Goal: Find specific page/section: Find specific page/section

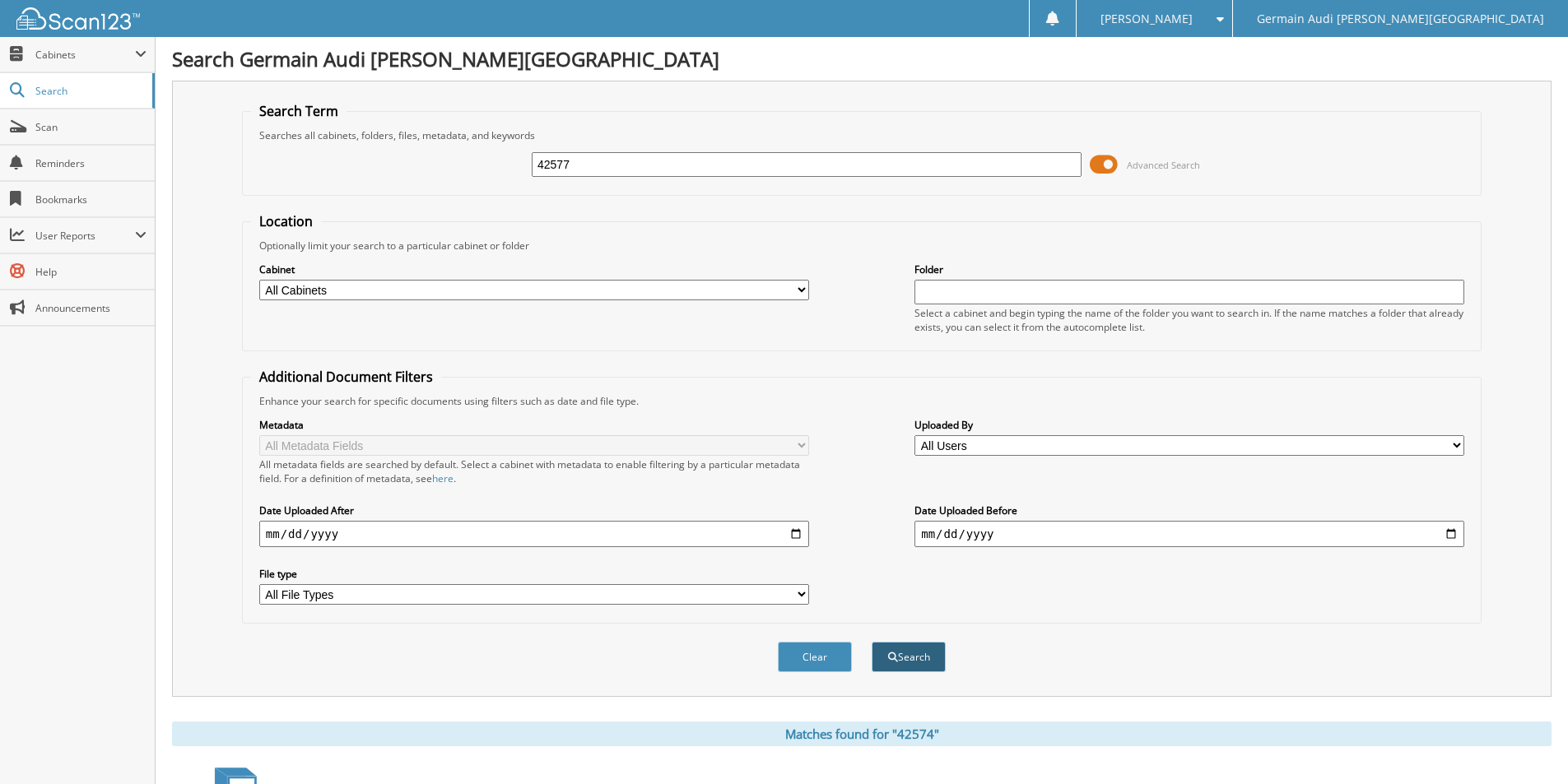
click at [930, 655] on button "Search" at bounding box center [909, 656] width 74 height 31
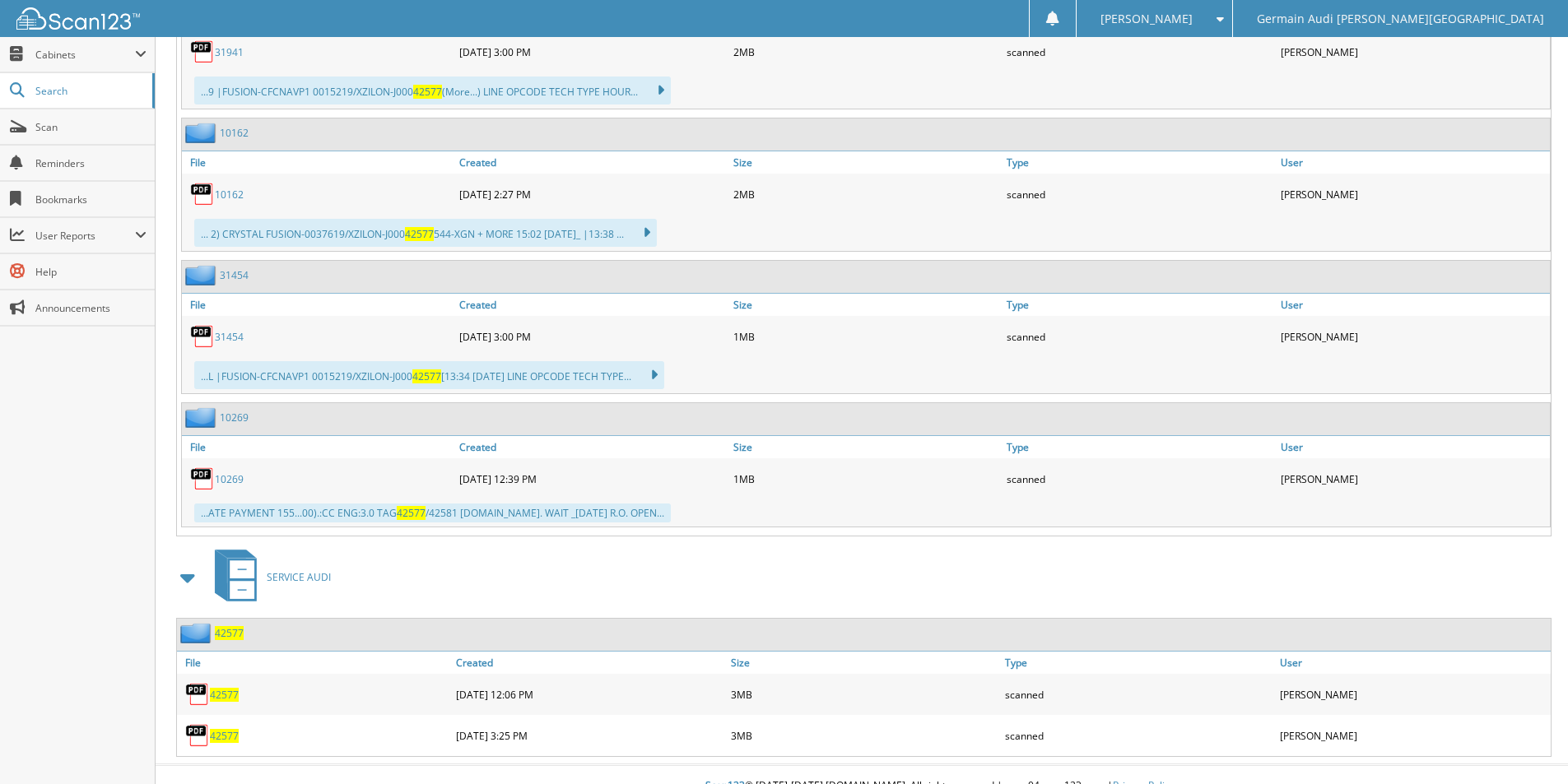
scroll to position [4725, 0]
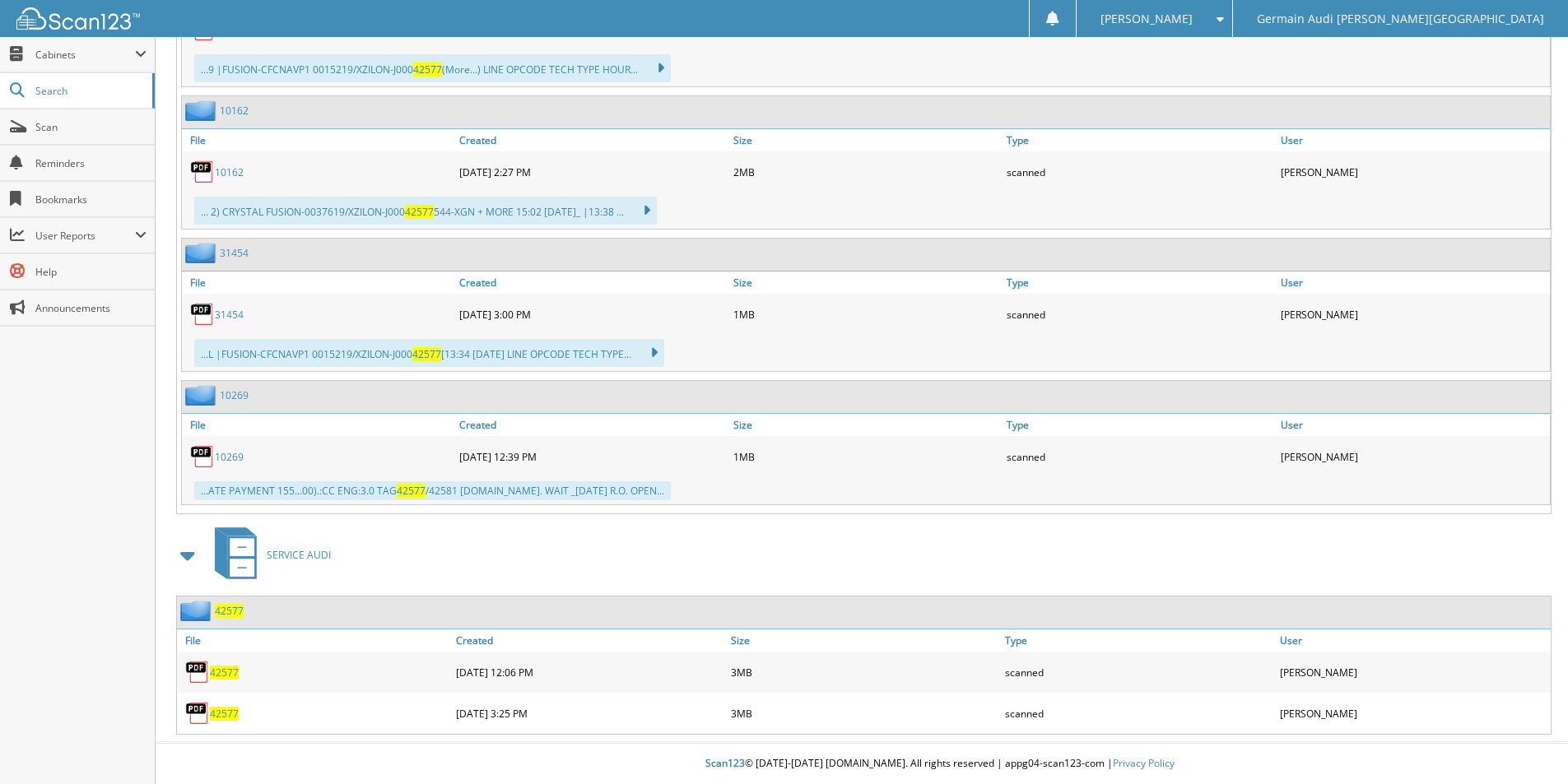
click at [229, 707] on span "42577" at bounding box center [224, 713] width 29 height 14
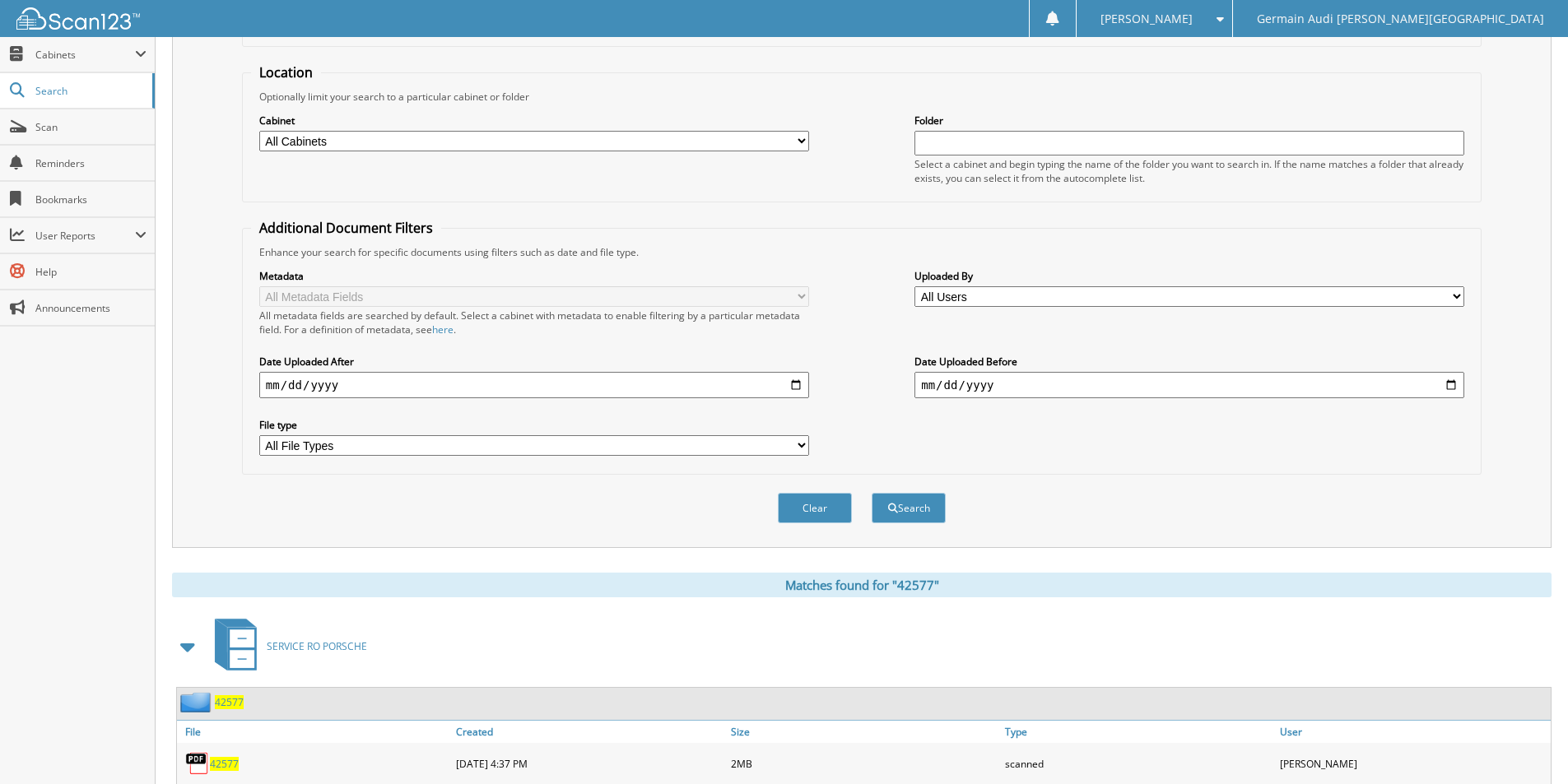
scroll to position [0, 0]
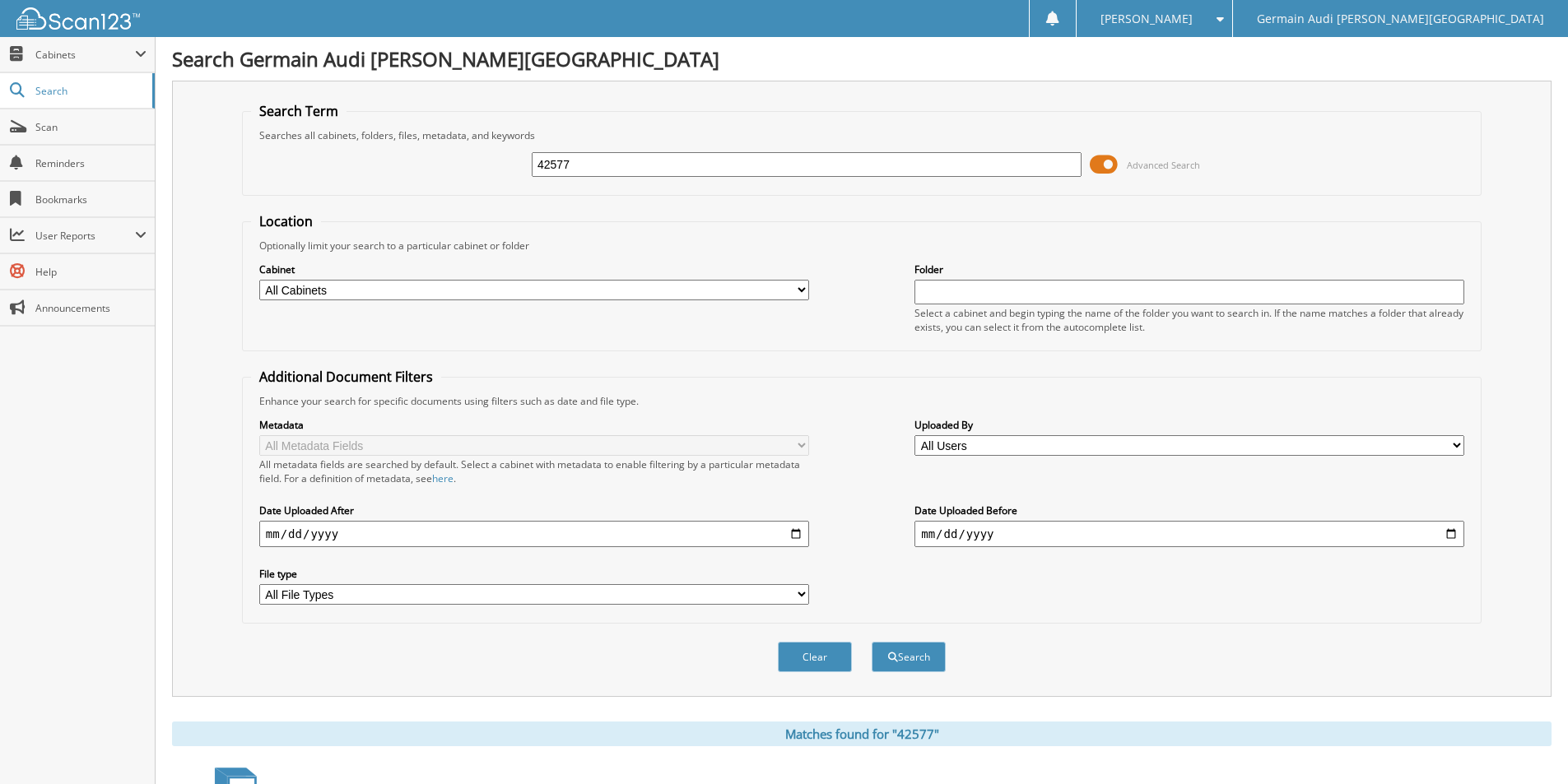
click at [581, 159] on input "42577" at bounding box center [806, 164] width 550 height 24
type input "42580"
click at [872, 642] on button "Search" at bounding box center [909, 656] width 74 height 31
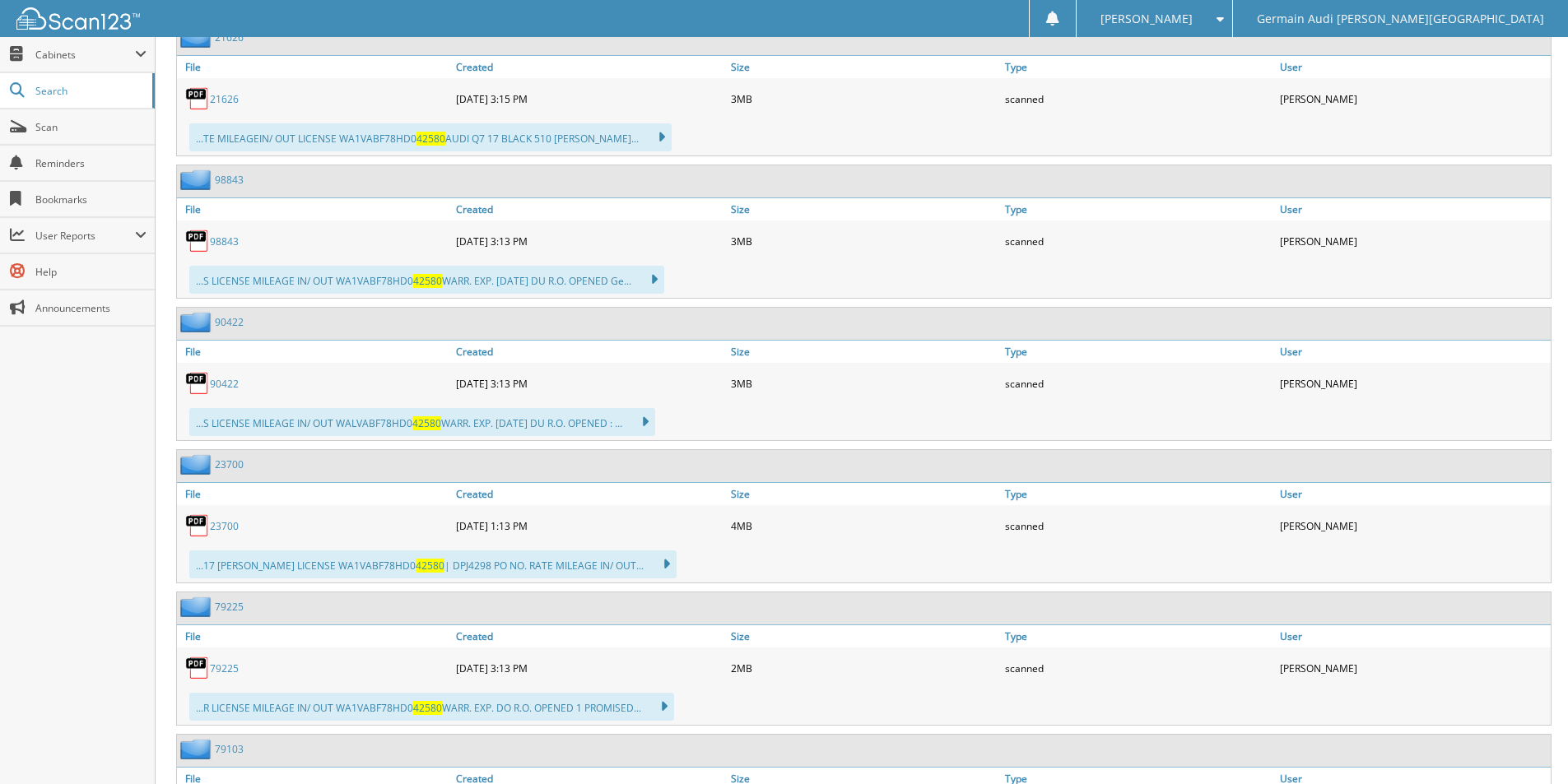
scroll to position [2408, 0]
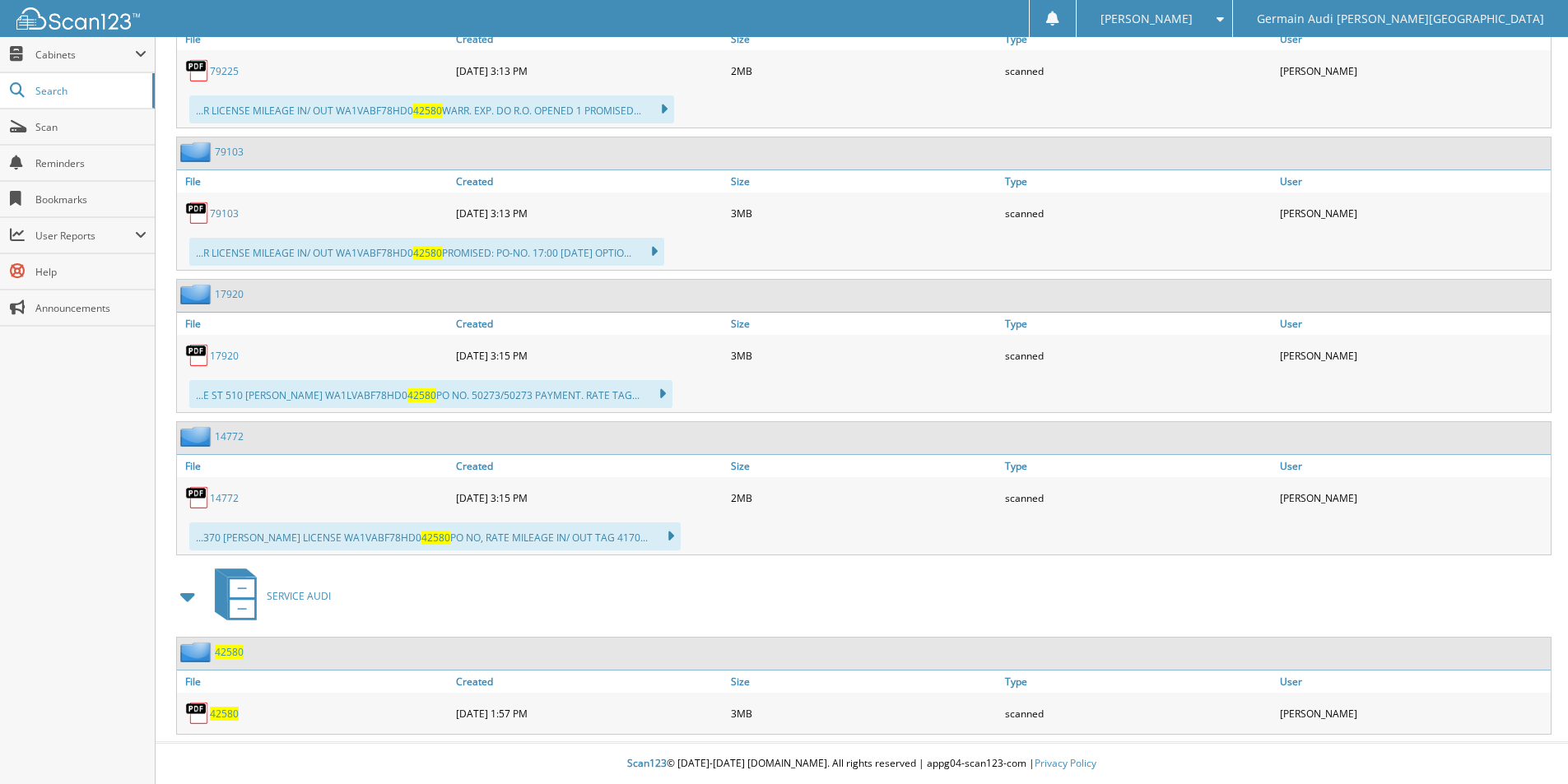
click at [221, 718] on span "42580" at bounding box center [224, 713] width 29 height 14
drag, startPoint x: 221, startPoint y: 716, endPoint x: 325, endPoint y: 614, distance: 145.7
click at [221, 711] on span "42580" at bounding box center [224, 713] width 29 height 14
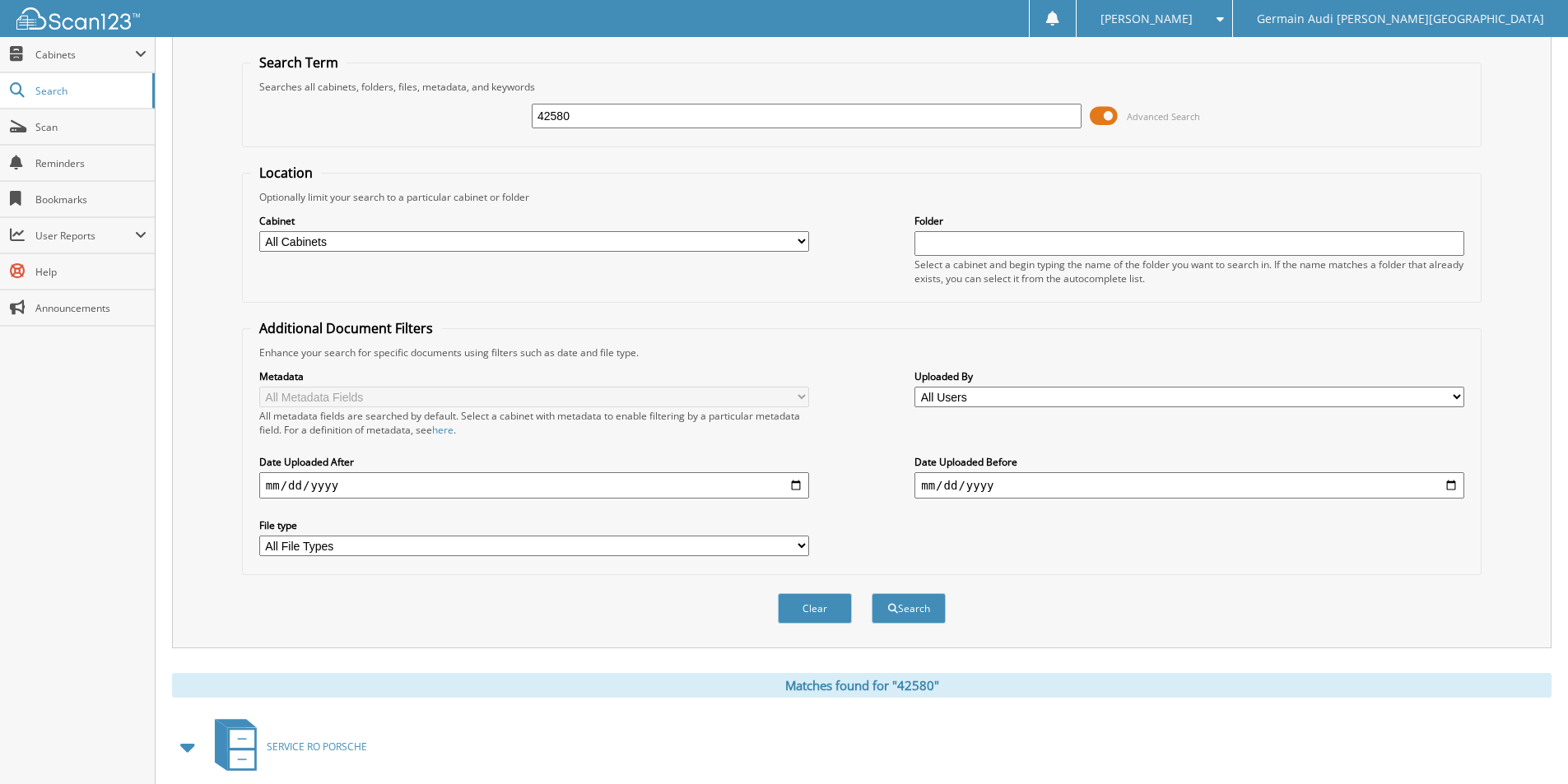
scroll to position [22, 0]
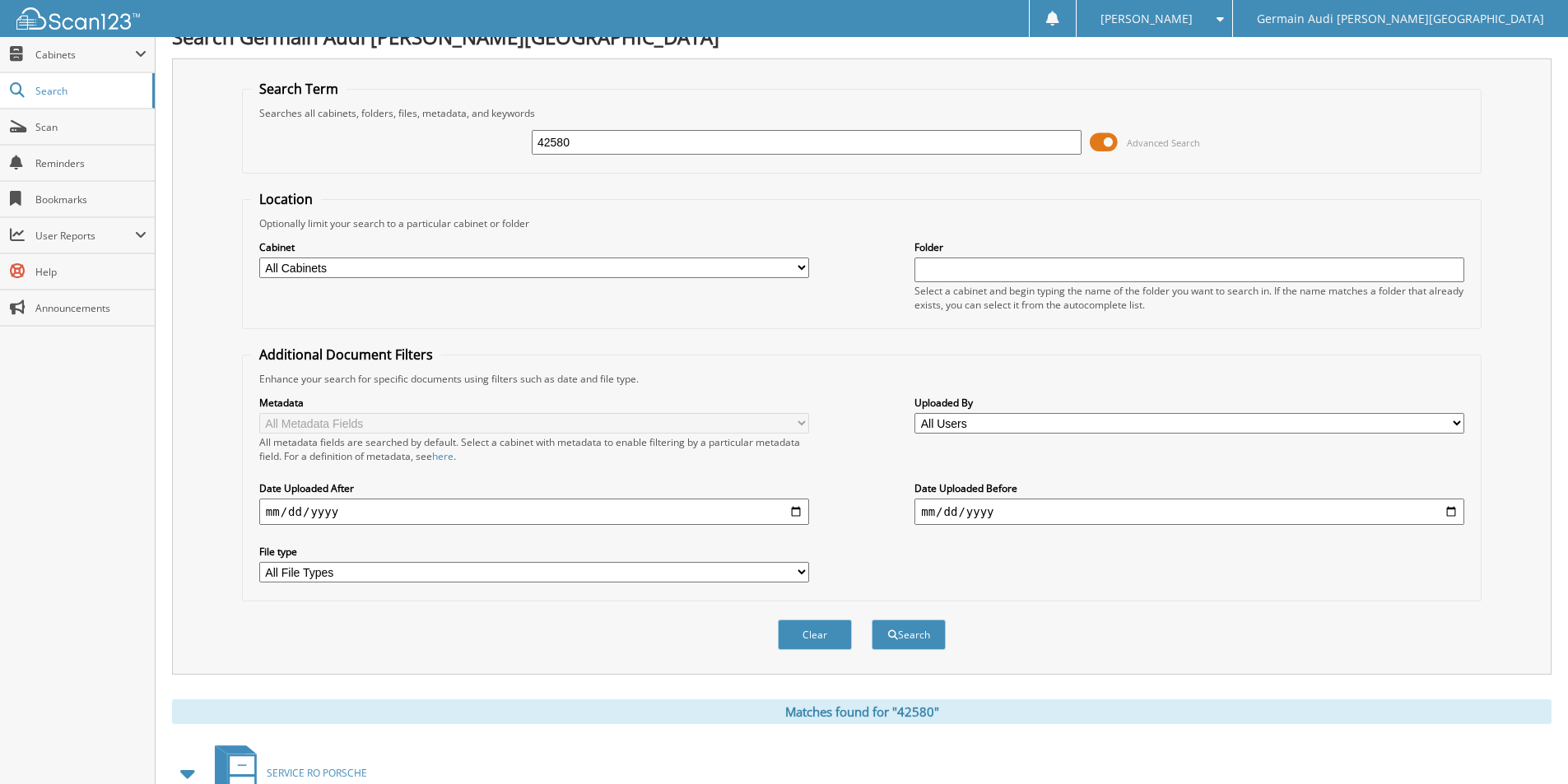
click at [604, 141] on input "42580" at bounding box center [806, 142] width 550 height 24
drag, startPoint x: 604, startPoint y: 141, endPoint x: 627, endPoint y: 150, distance: 24.7
click at [604, 141] on input "42580" at bounding box center [806, 142] width 550 height 24
type input "42512"
click at [872, 620] on button "Search" at bounding box center [909, 635] width 74 height 31
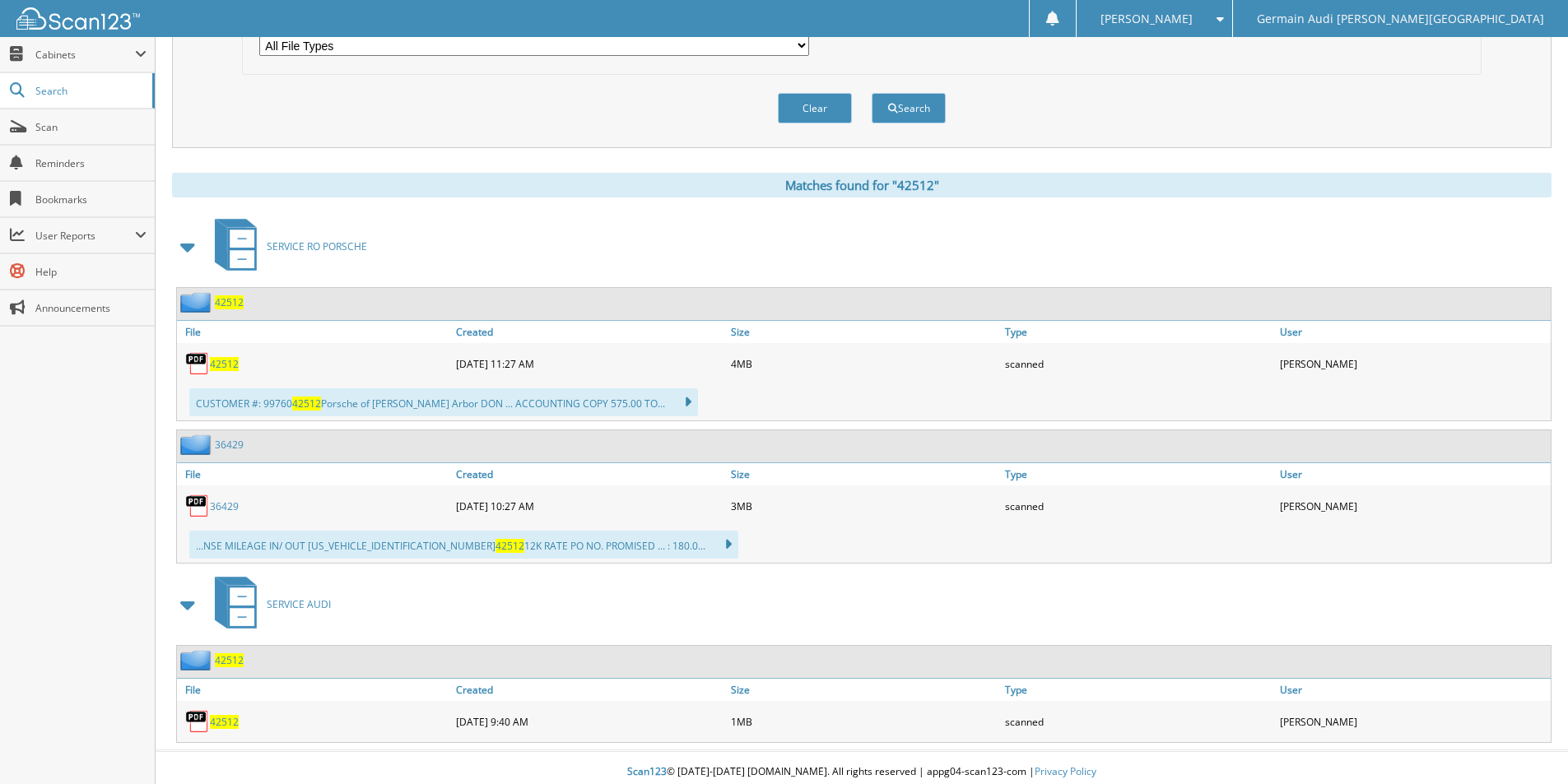
scroll to position [558, 0]
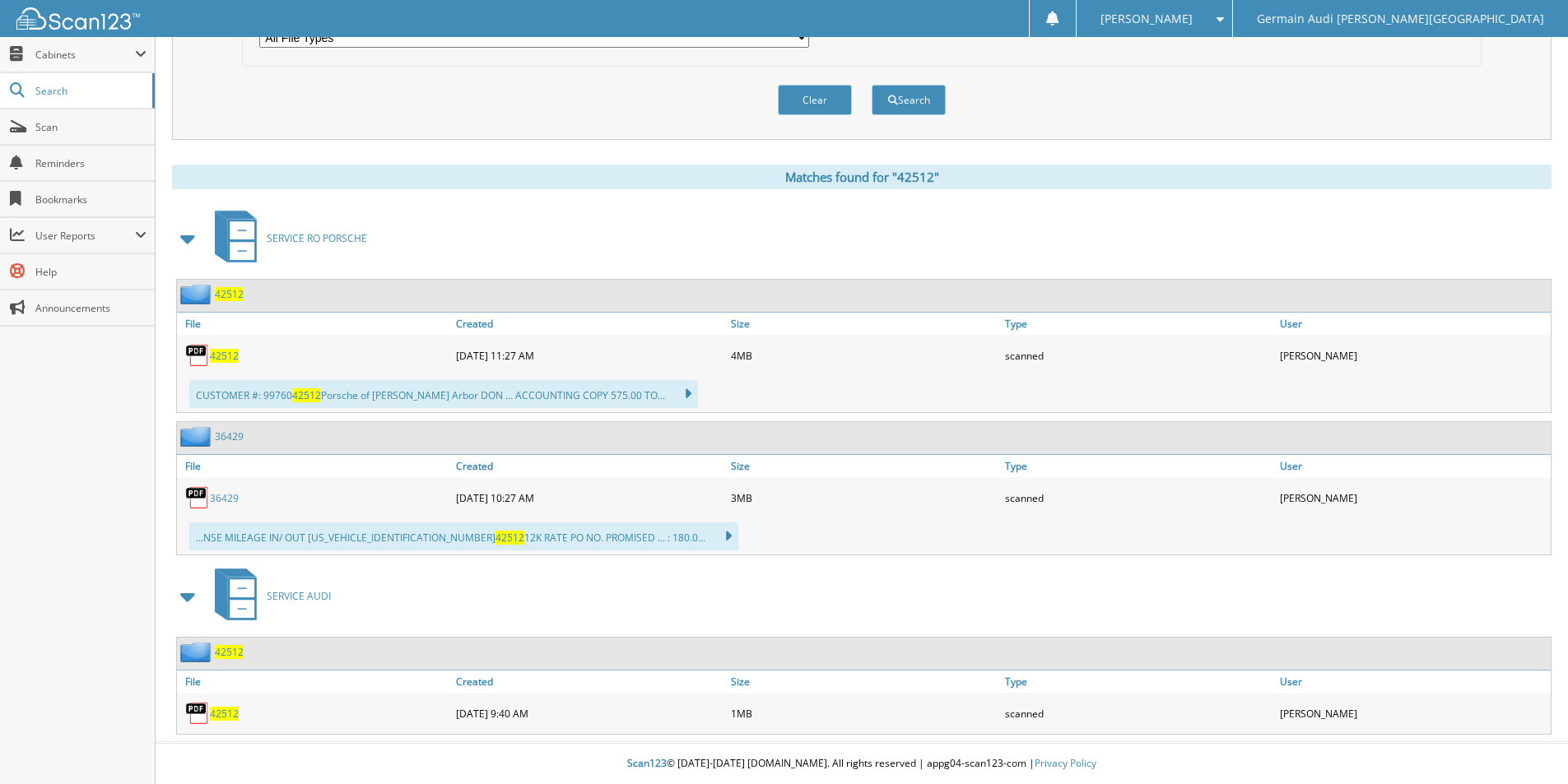
click at [228, 715] on span "42512" at bounding box center [224, 713] width 29 height 14
drag, startPoint x: 228, startPoint y: 715, endPoint x: 256, endPoint y: 665, distance: 57.3
click at [228, 709] on span "42512" at bounding box center [224, 713] width 29 height 14
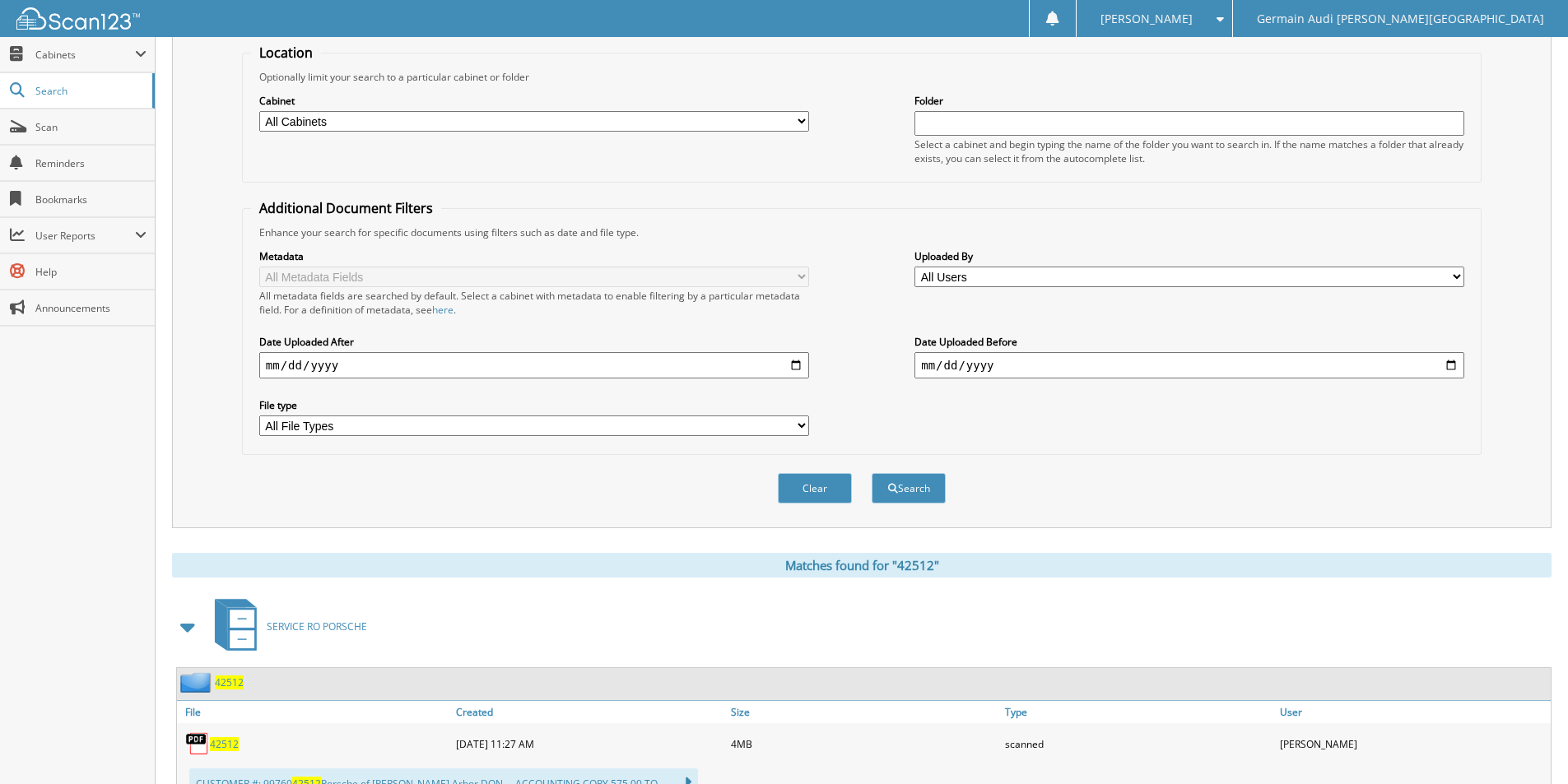
scroll to position [0, 0]
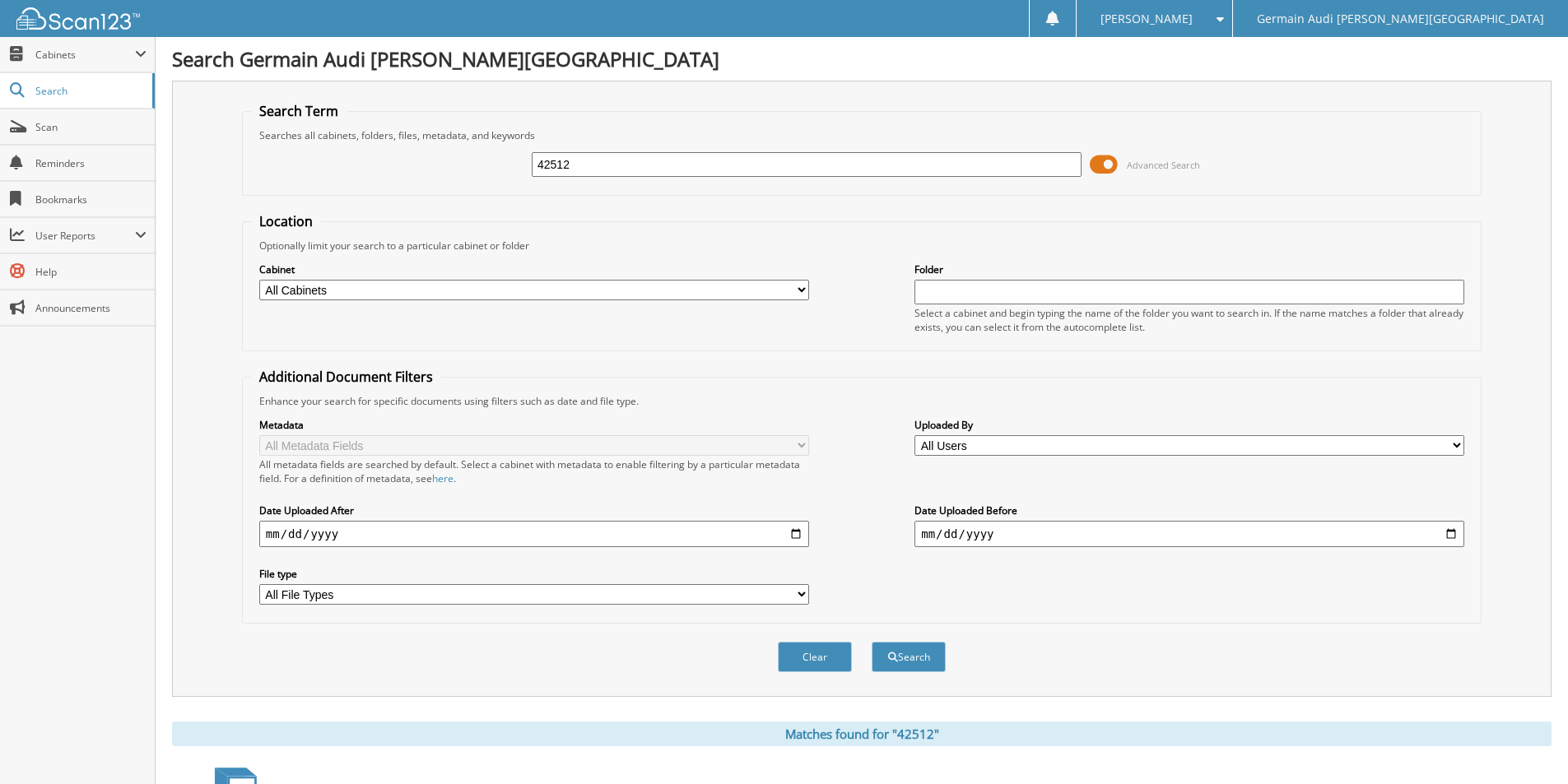
click at [588, 167] on input "42512" at bounding box center [806, 164] width 550 height 24
type input "42547"
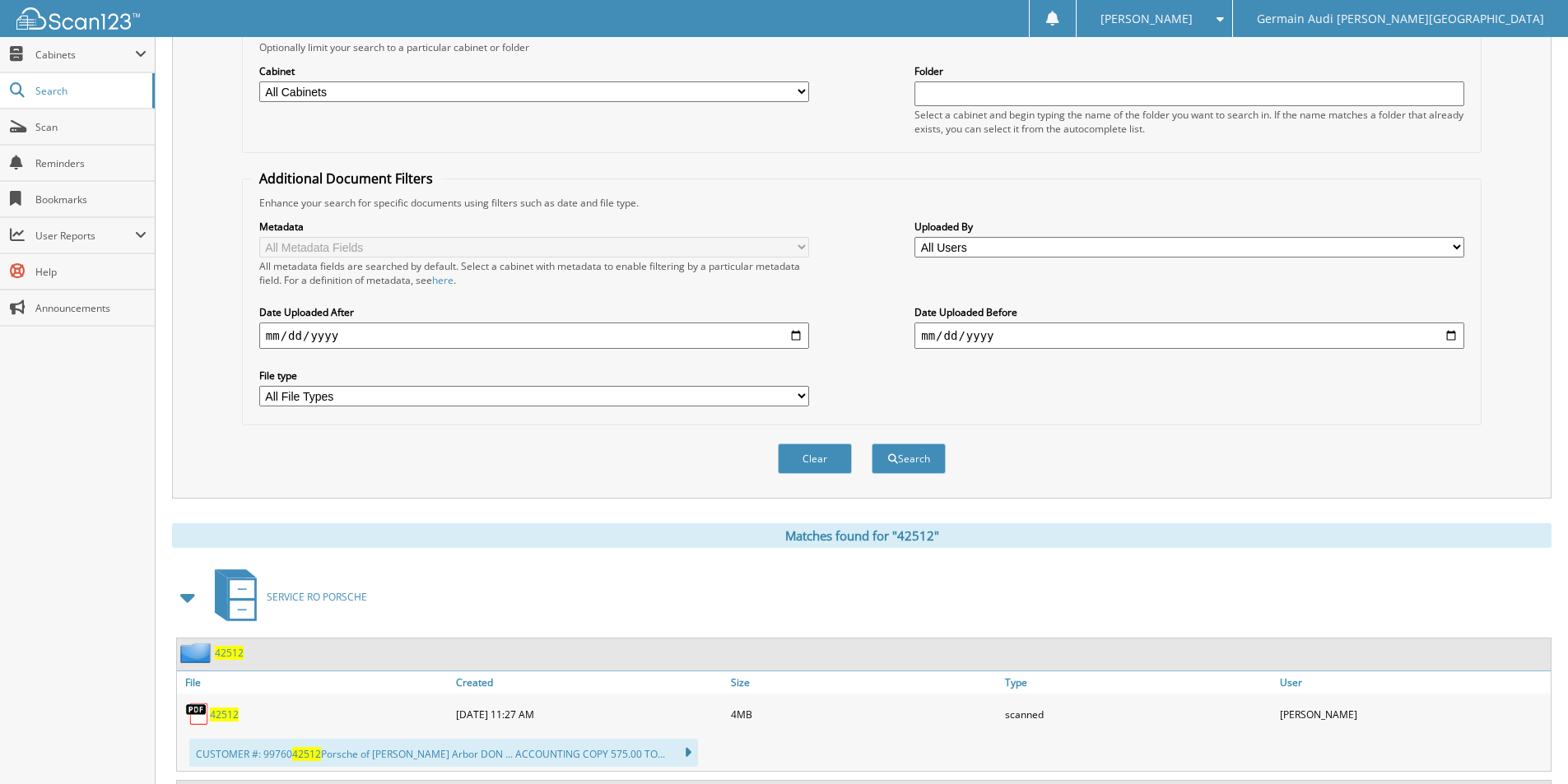
scroll to position [558, 0]
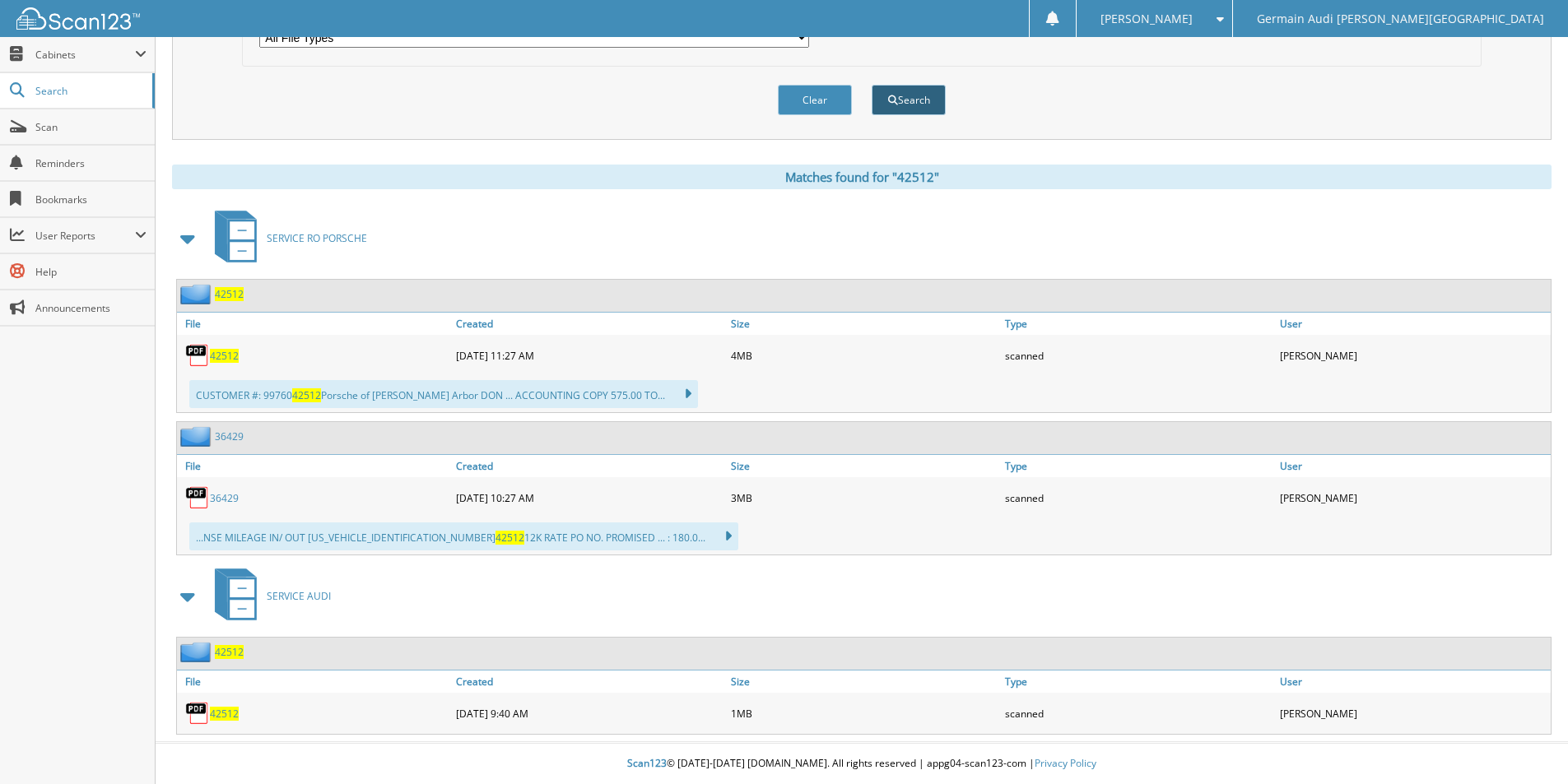
click at [922, 88] on button "Search" at bounding box center [909, 100] width 74 height 31
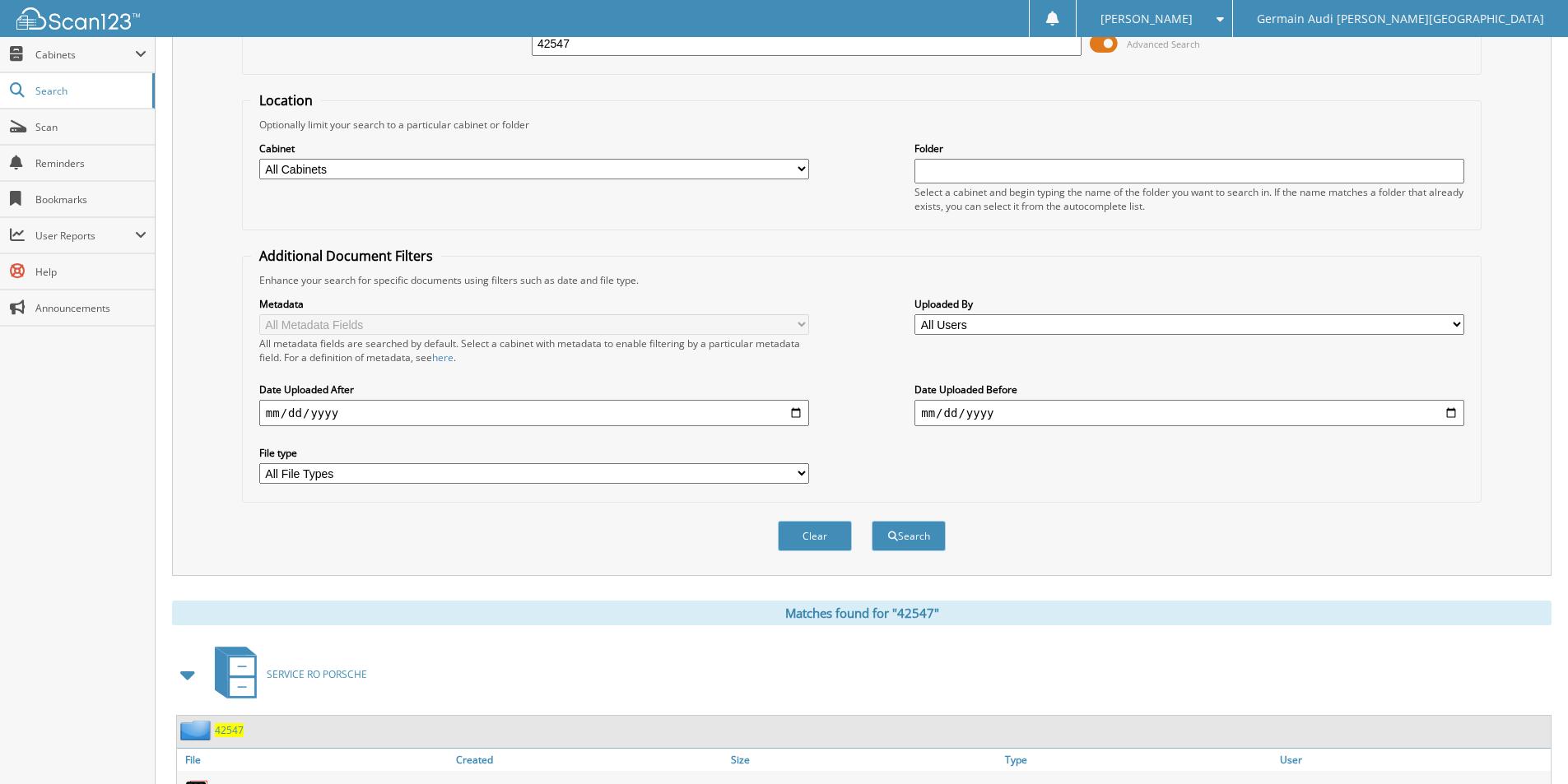
scroll to position [415, 0]
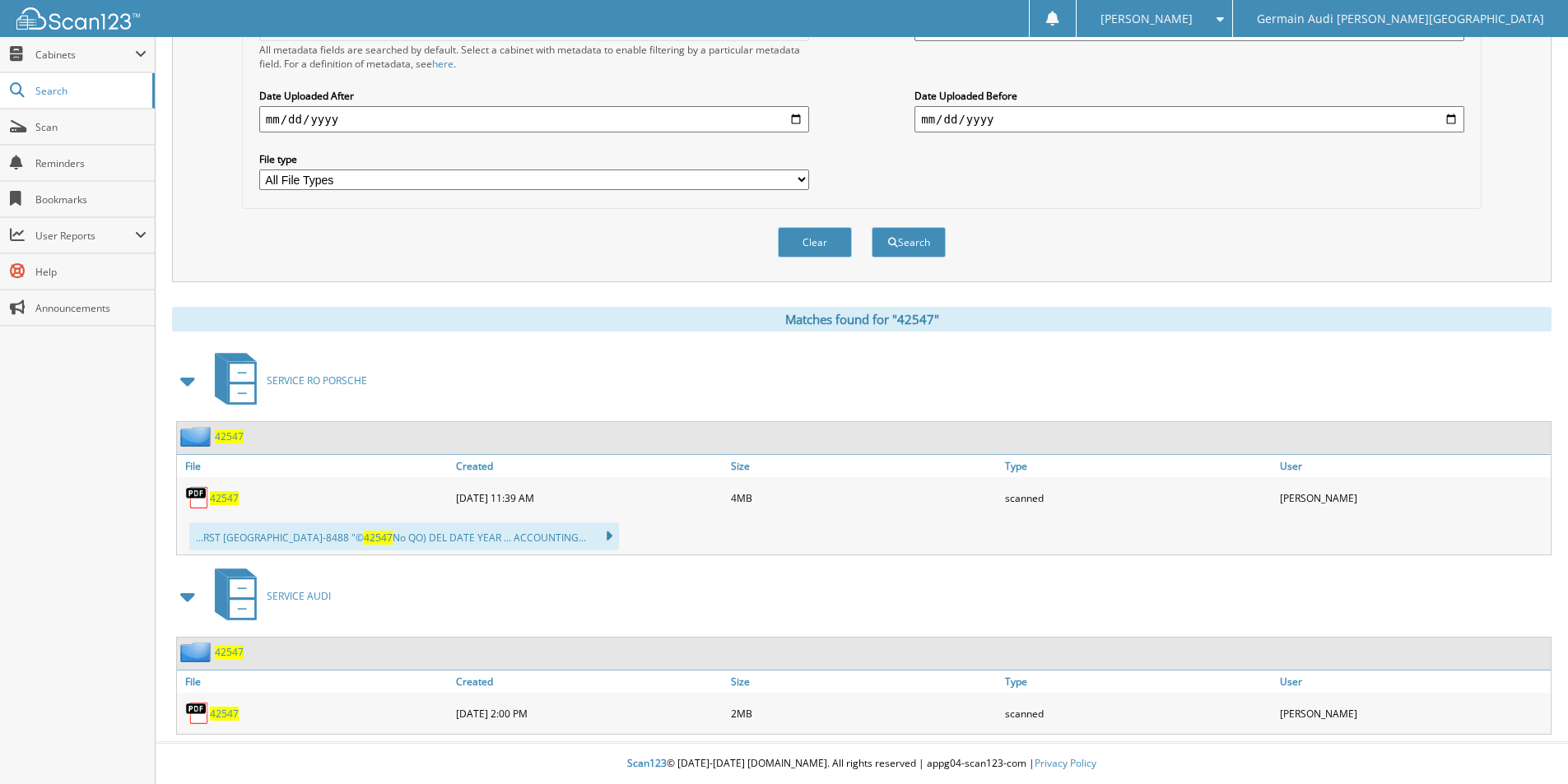
click at [217, 713] on span "42547" at bounding box center [224, 713] width 29 height 14
drag, startPoint x: 217, startPoint y: 713, endPoint x: 213, endPoint y: 676, distance: 37.2
click at [217, 708] on span "42547" at bounding box center [224, 713] width 29 height 14
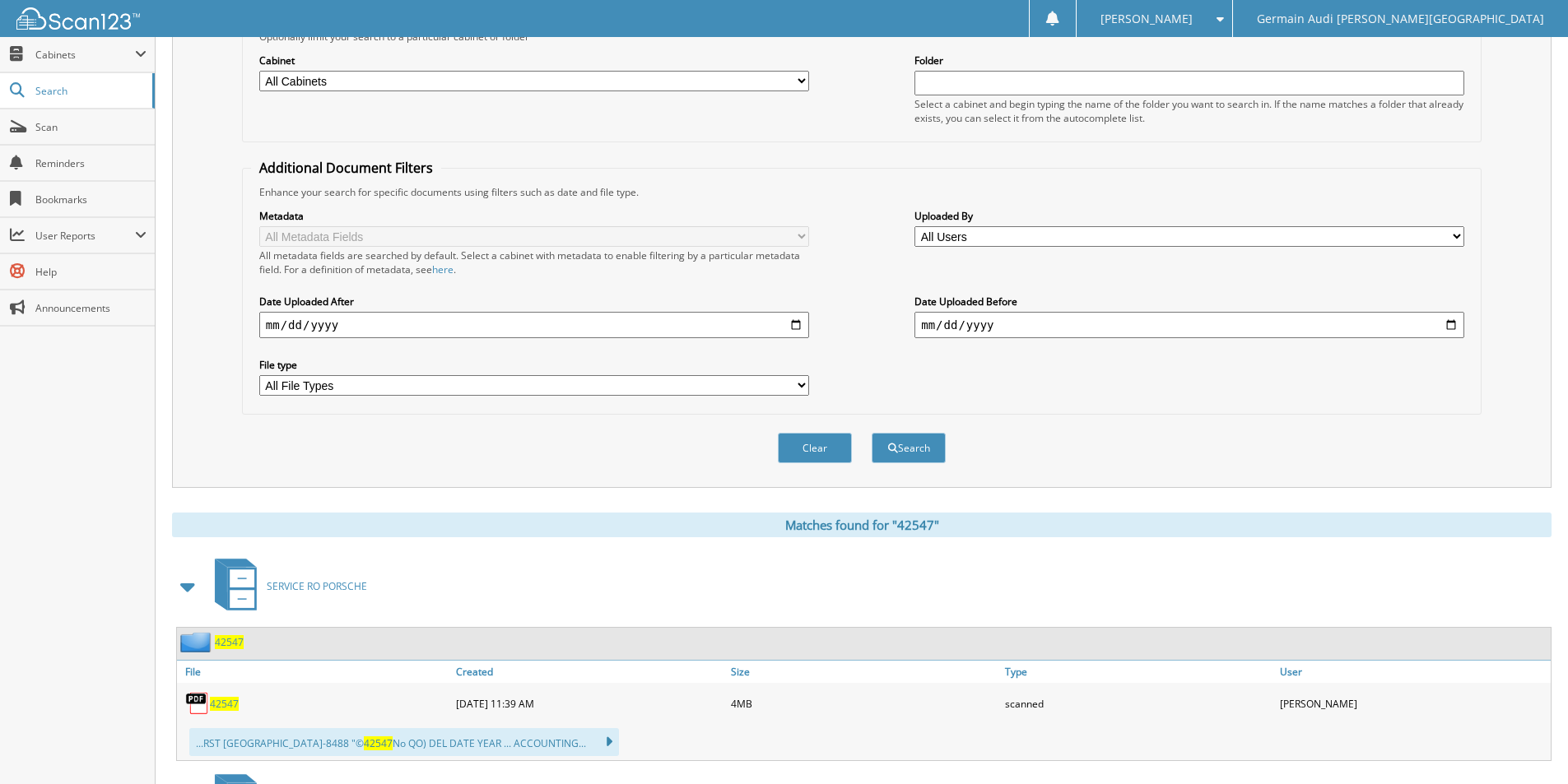
scroll to position [0, 0]
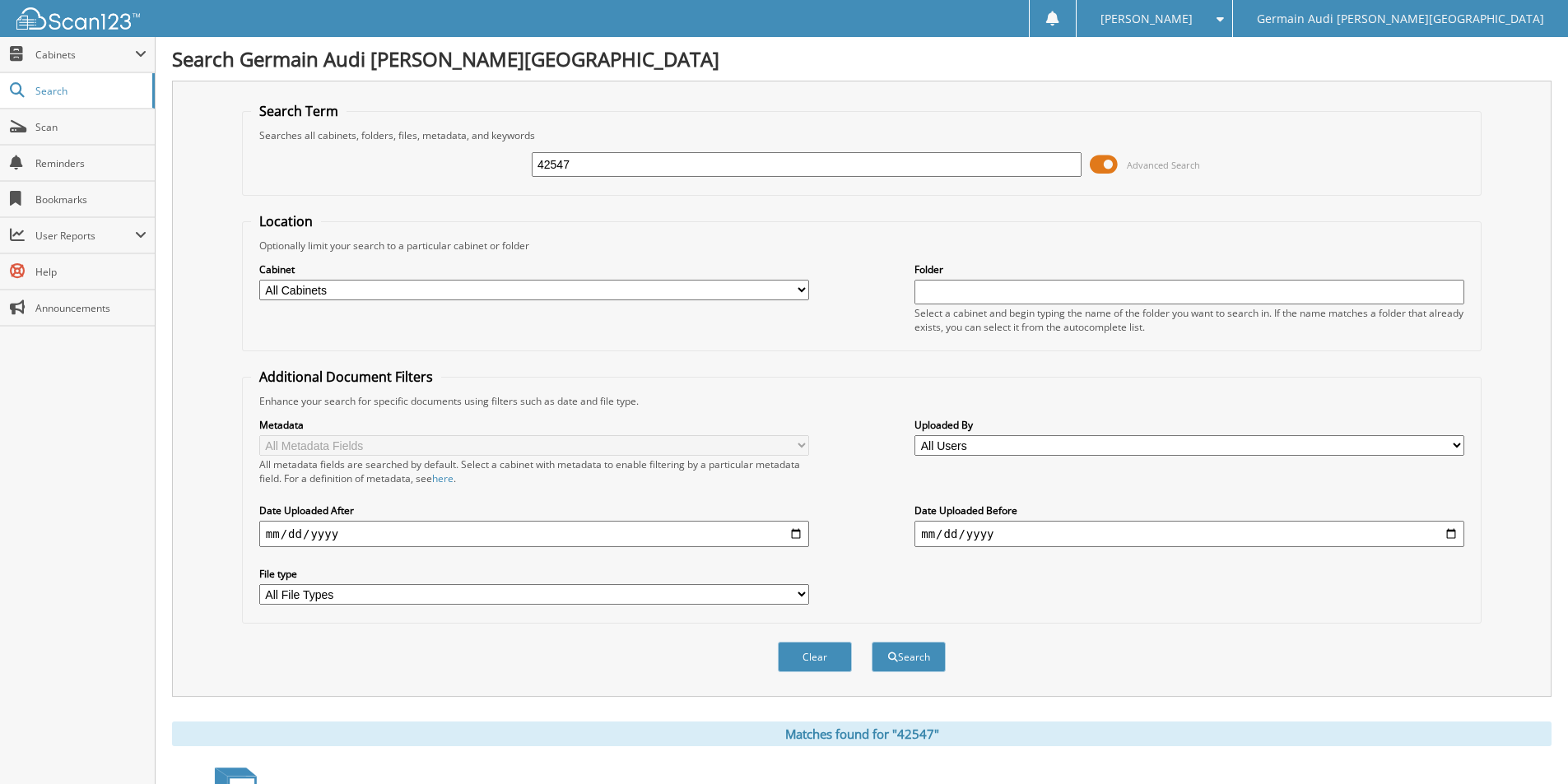
click at [691, 167] on input "42547" at bounding box center [806, 164] width 550 height 24
type input "42572"
click at [872, 642] on button "Search" at bounding box center [909, 656] width 74 height 31
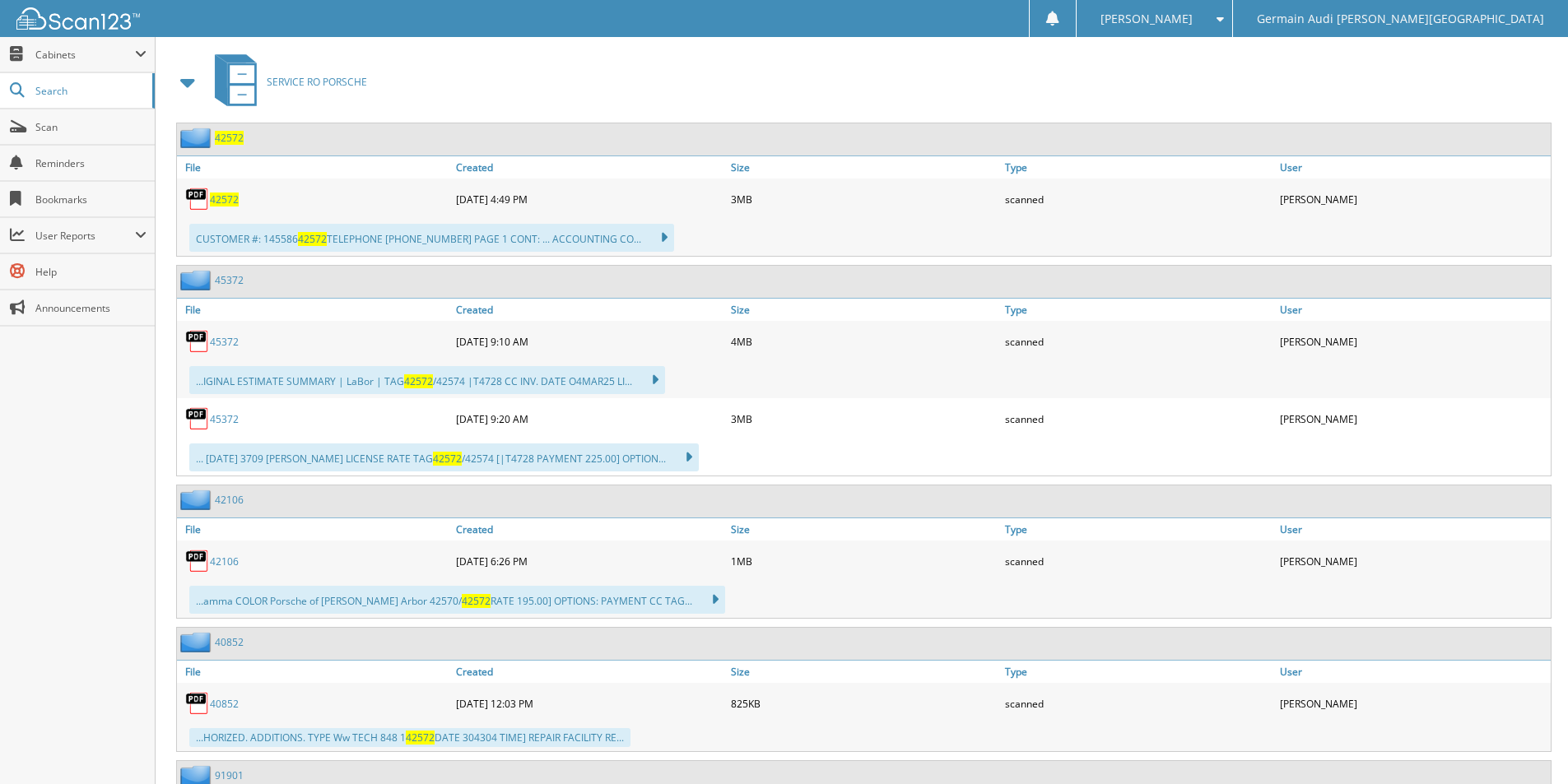
scroll to position [1044, 0]
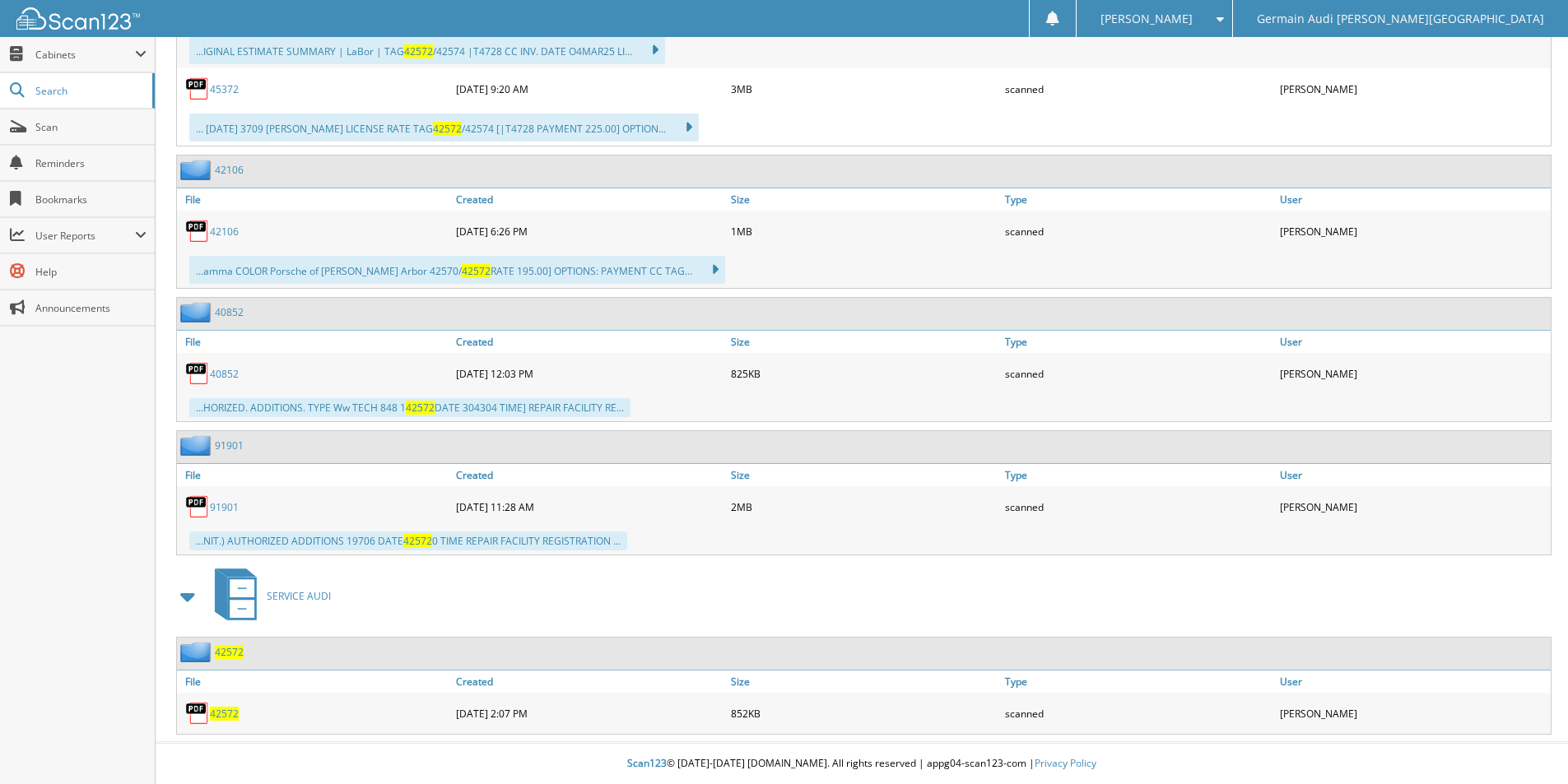
click at [216, 712] on span "42572" at bounding box center [224, 713] width 29 height 14
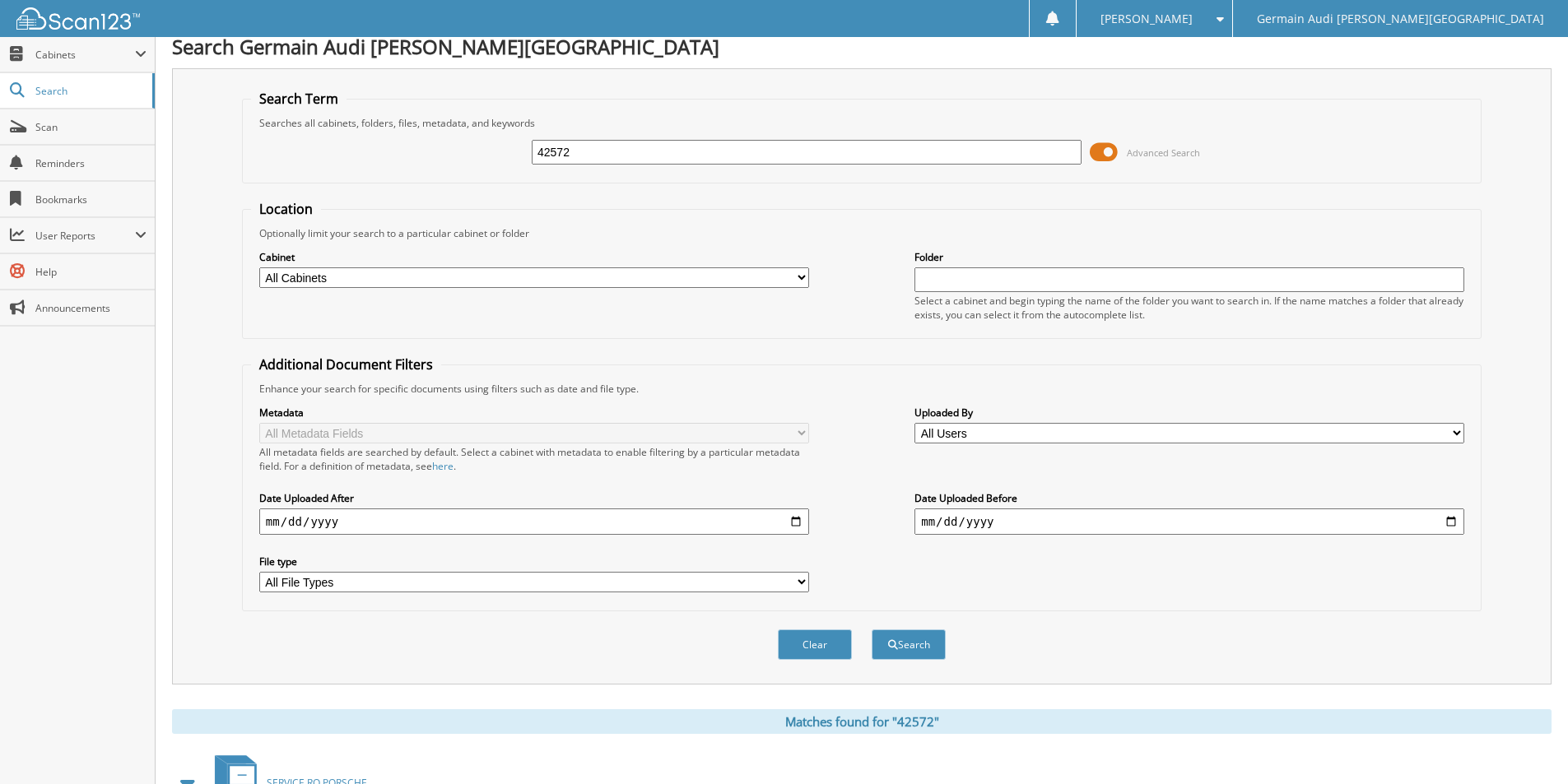
scroll to position [0, 0]
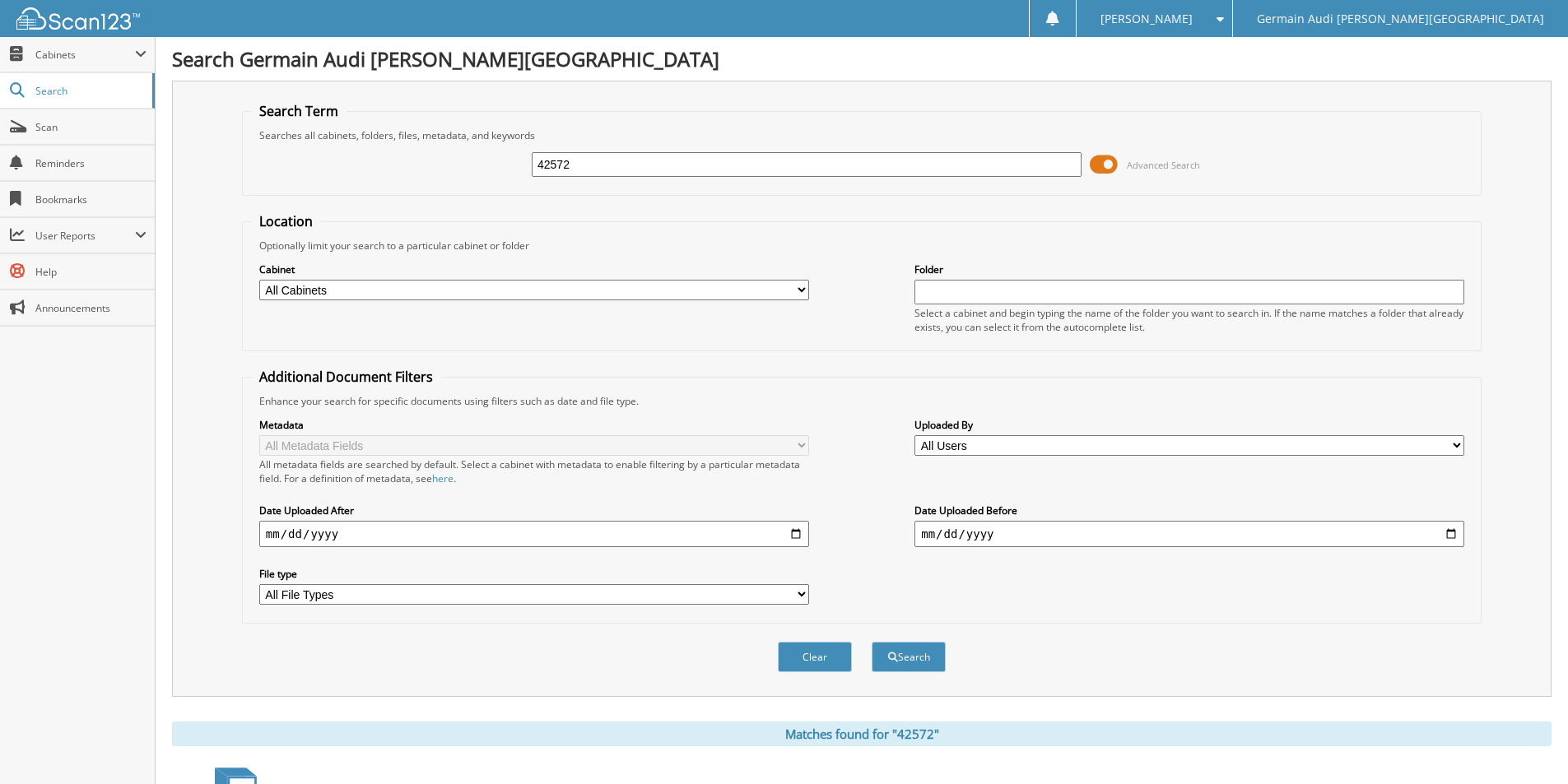
click at [578, 170] on input "42572" at bounding box center [806, 164] width 550 height 24
type input "42304"
drag, startPoint x: 126, startPoint y: 453, endPoint x: 148, endPoint y: 413, distance: 45.7
click at [126, 453] on div "Close Cabinets My Company Email Addresses Search Scan" at bounding box center [78, 410] width 156 height 747
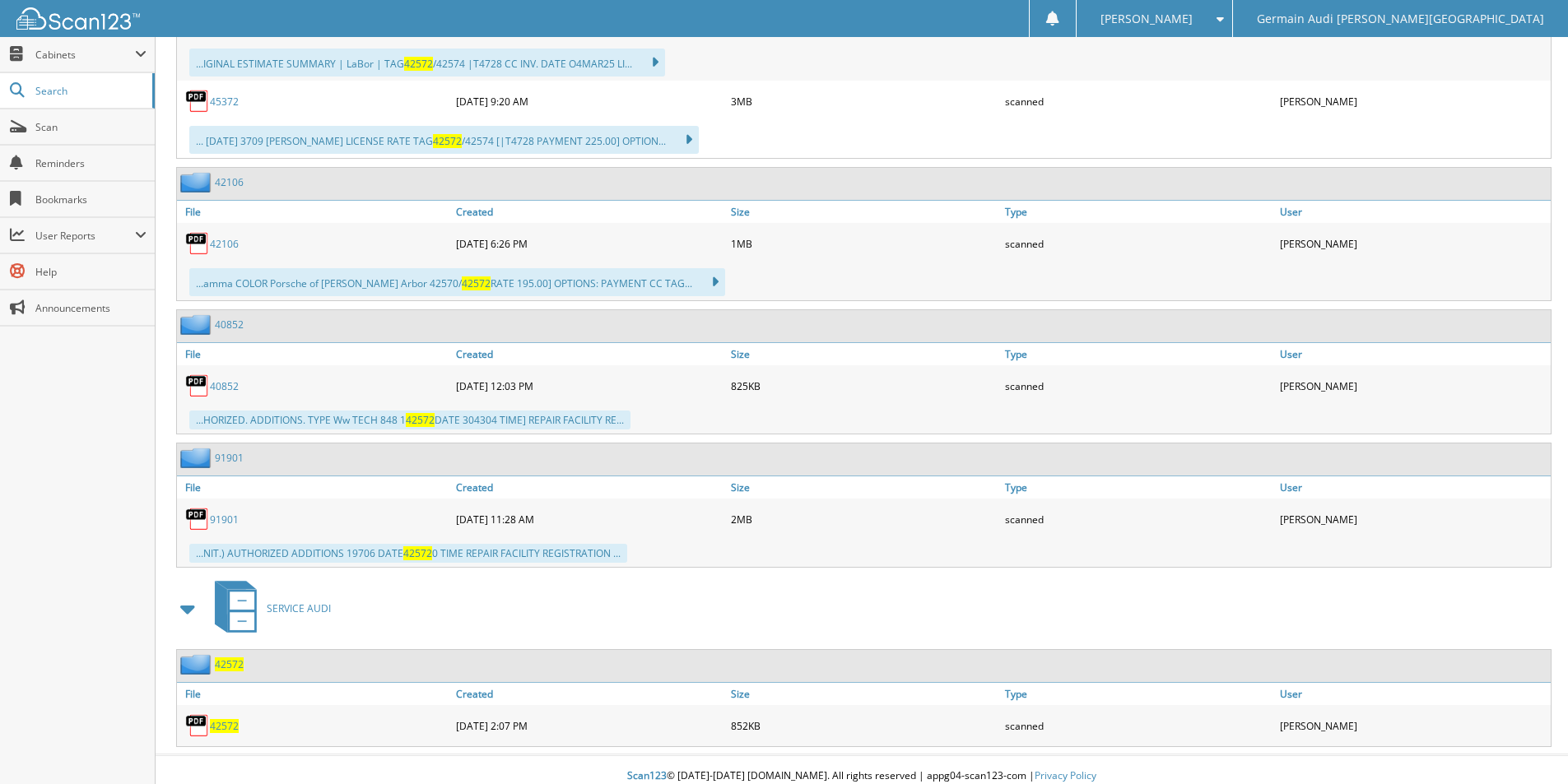
scroll to position [385, 0]
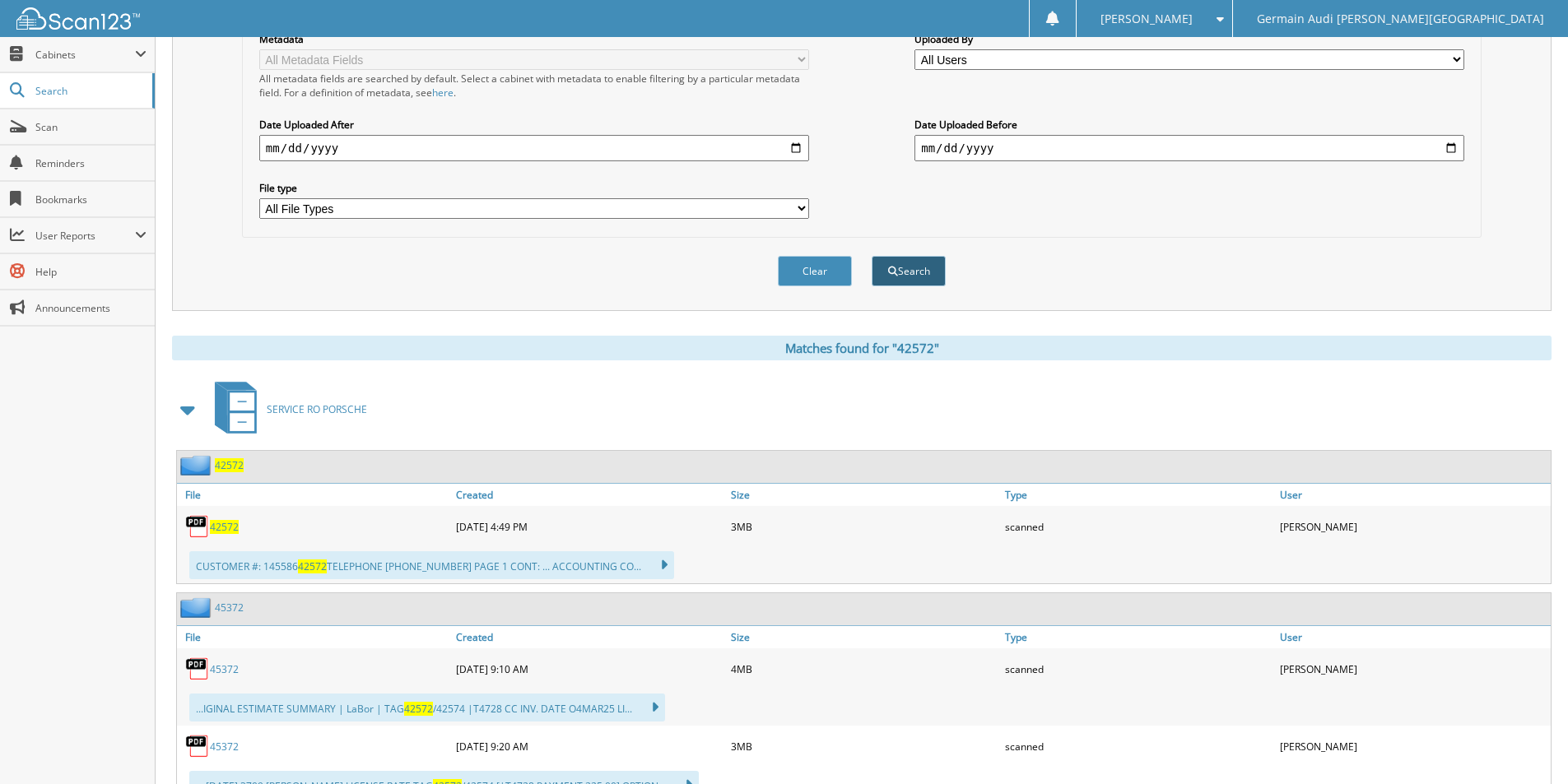
click at [909, 286] on button "Search" at bounding box center [909, 271] width 74 height 31
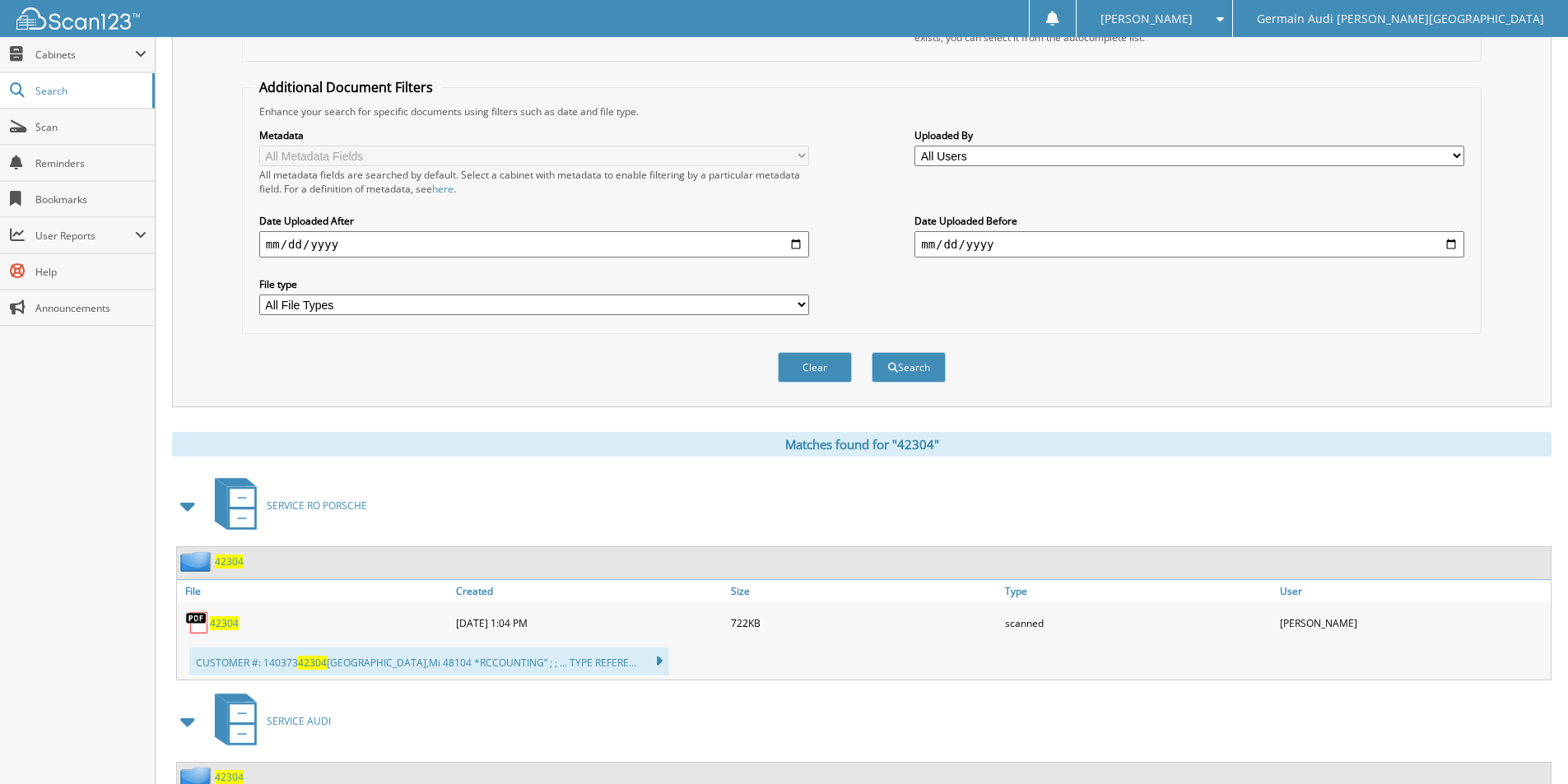
scroll to position [415, 0]
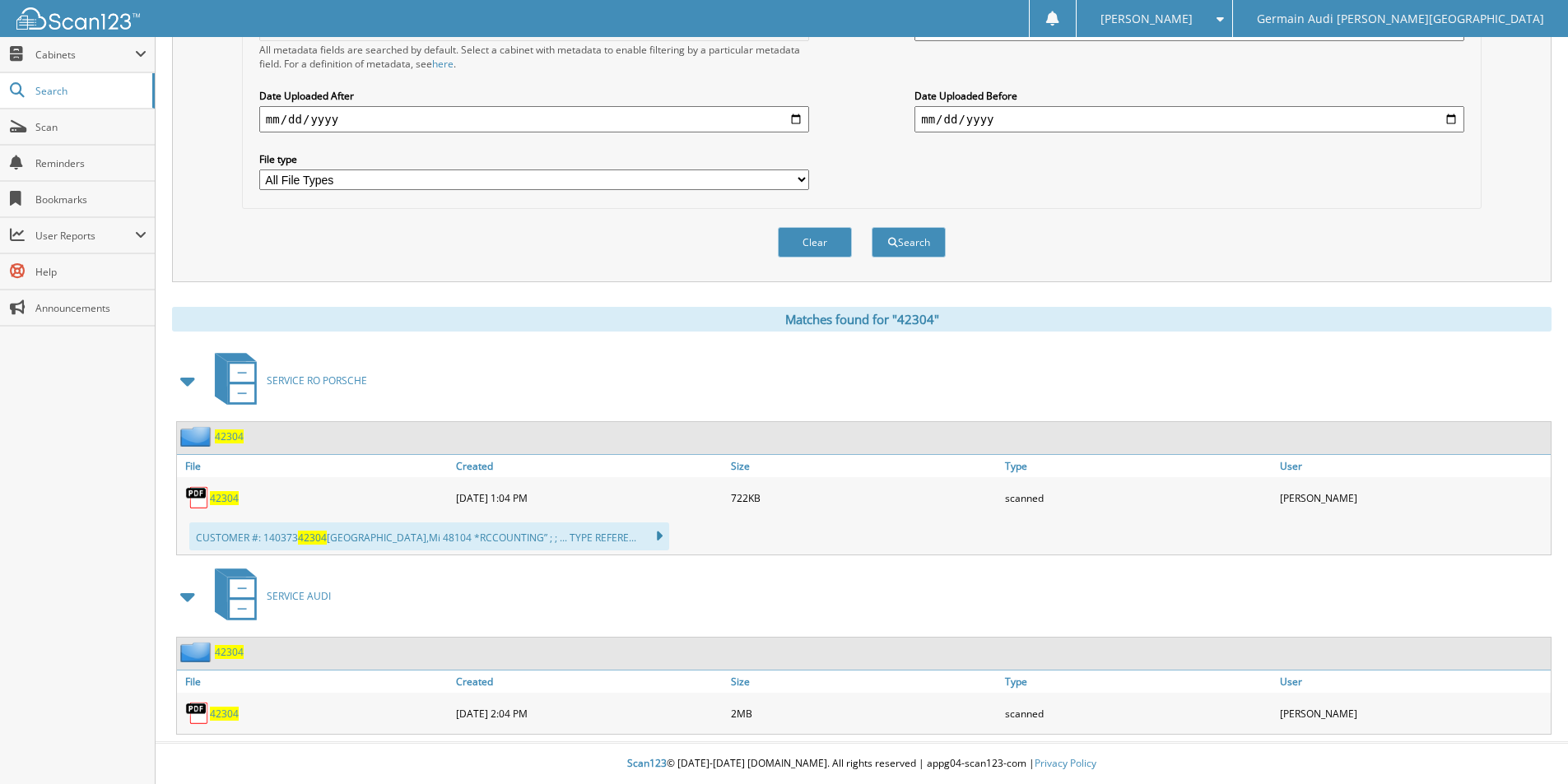
click at [223, 718] on span "42304" at bounding box center [224, 713] width 29 height 14
drag, startPoint x: 223, startPoint y: 718, endPoint x: 357, endPoint y: 415, distance: 331.3
click at [218, 714] on span "42304" at bounding box center [224, 713] width 29 height 14
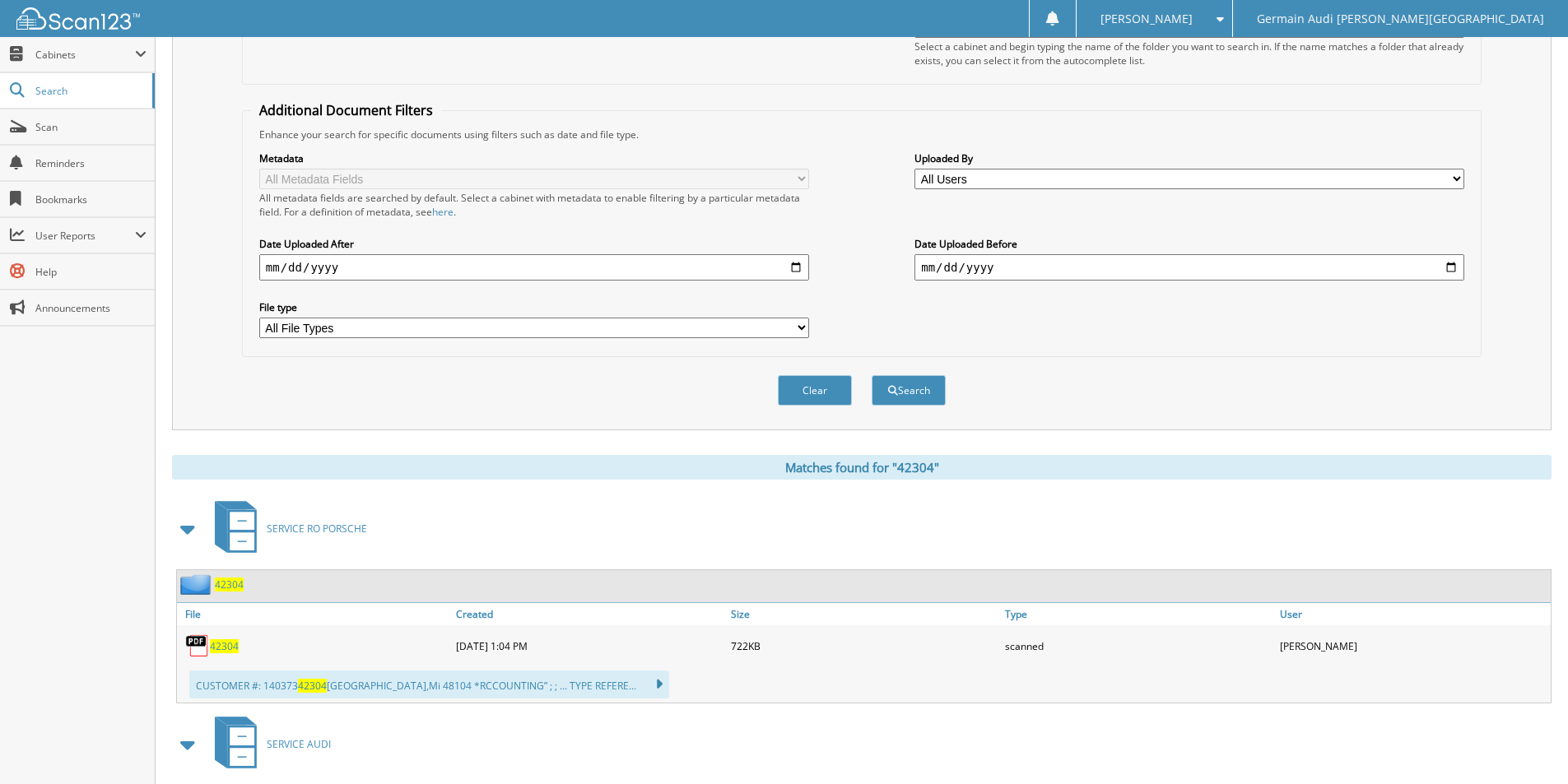
scroll to position [169, 0]
